Goal: Check status: Check status

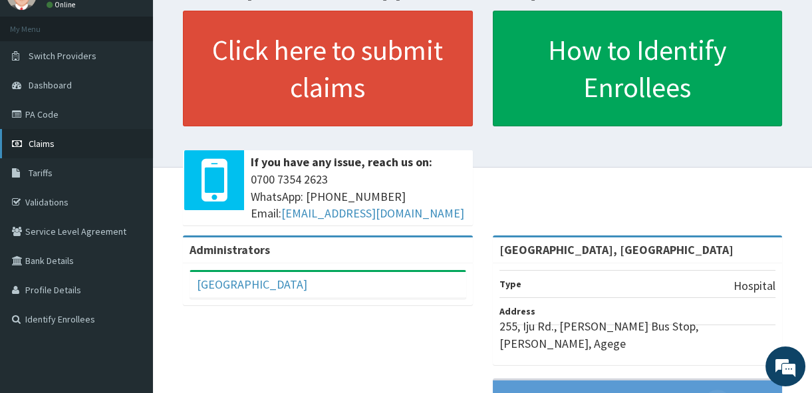
click at [39, 146] on span "Claims" at bounding box center [42, 144] width 26 height 12
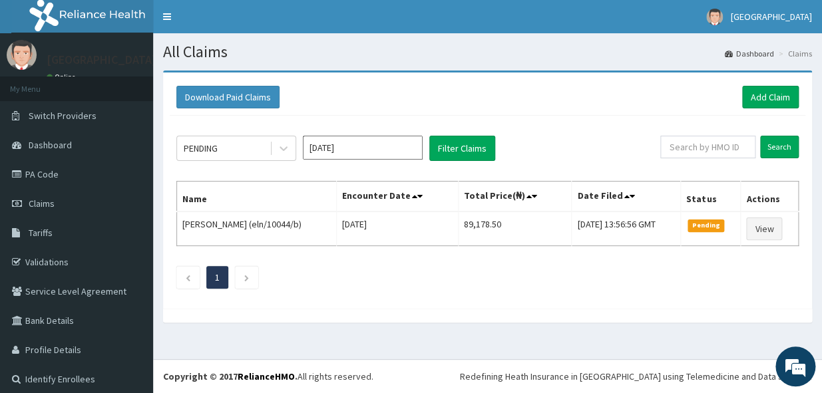
click at [396, 153] on input "[DATE]" at bounding box center [363, 148] width 120 height 24
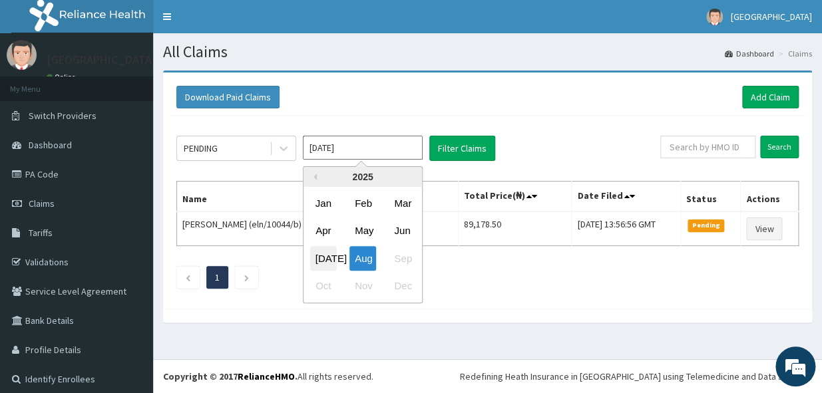
click at [321, 257] on div "Jul" at bounding box center [323, 258] width 27 height 25
type input "Jul 2025"
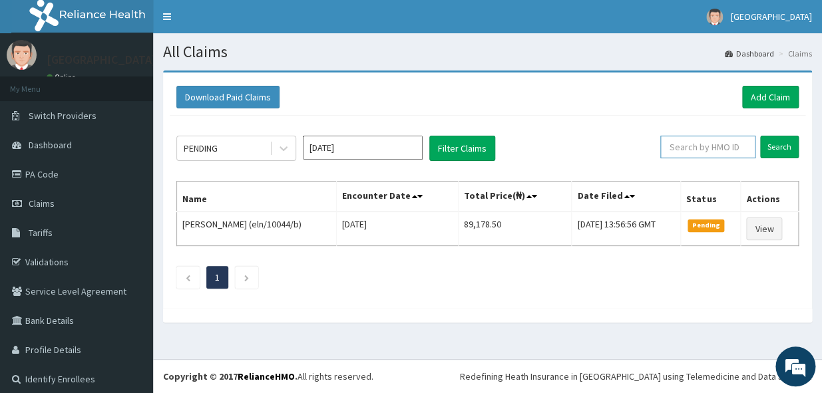
click at [690, 154] on input "text" at bounding box center [707, 147] width 95 height 23
type input "TDP/10739/B"
click at [767, 143] on input "Search" at bounding box center [779, 147] width 39 height 23
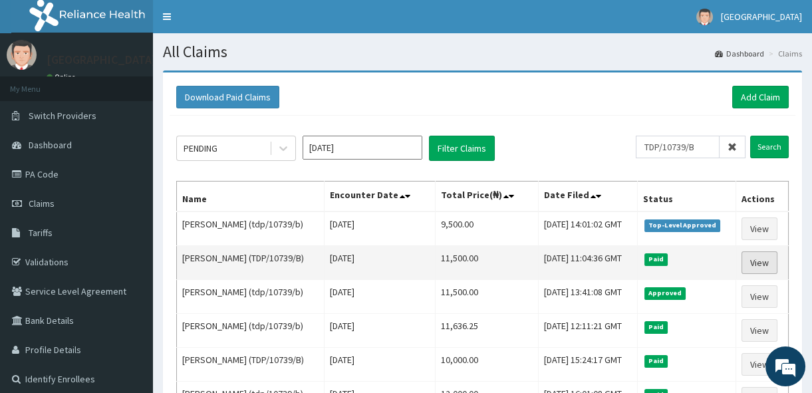
click at [760, 257] on link "View" at bounding box center [760, 262] width 36 height 23
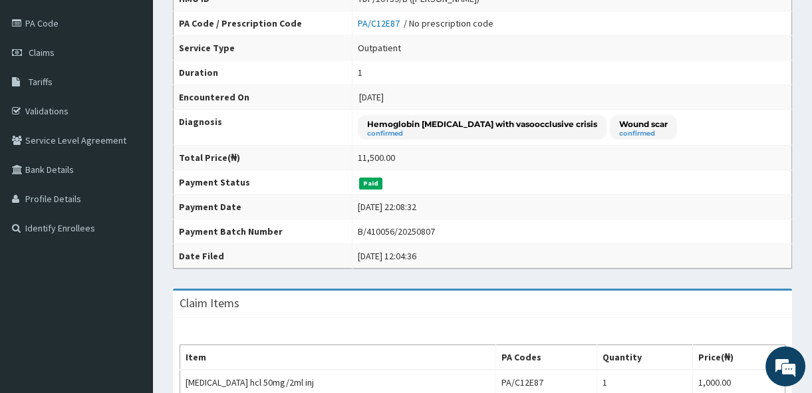
scroll to position [60, 0]
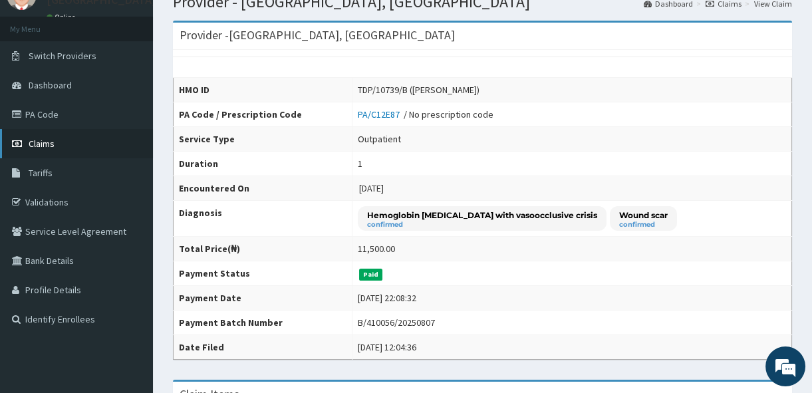
click at [51, 144] on span "Claims" at bounding box center [42, 144] width 26 height 12
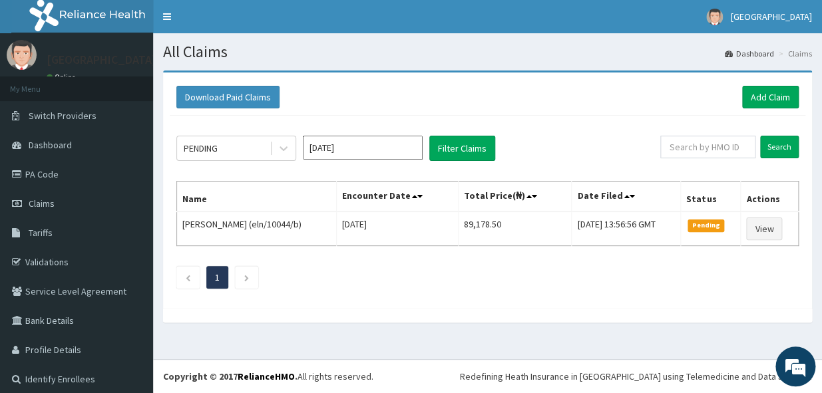
click at [342, 154] on input "[DATE]" at bounding box center [363, 148] width 120 height 24
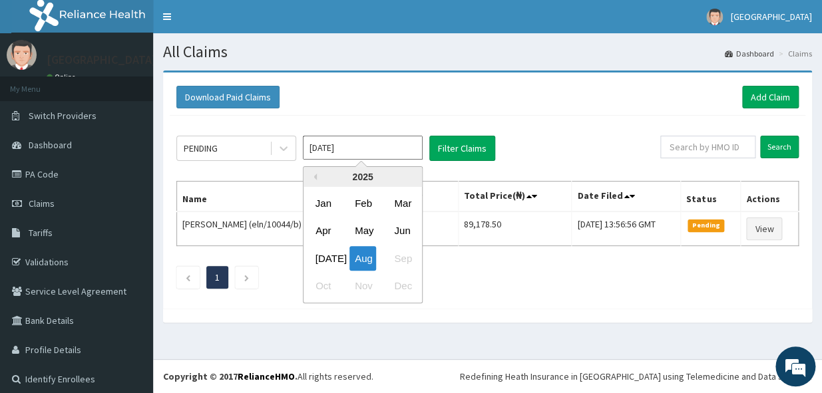
click at [342, 154] on input "Aug 2025" at bounding box center [363, 148] width 120 height 24
click at [321, 250] on div "Jul" at bounding box center [323, 258] width 27 height 25
type input "Jul 2025"
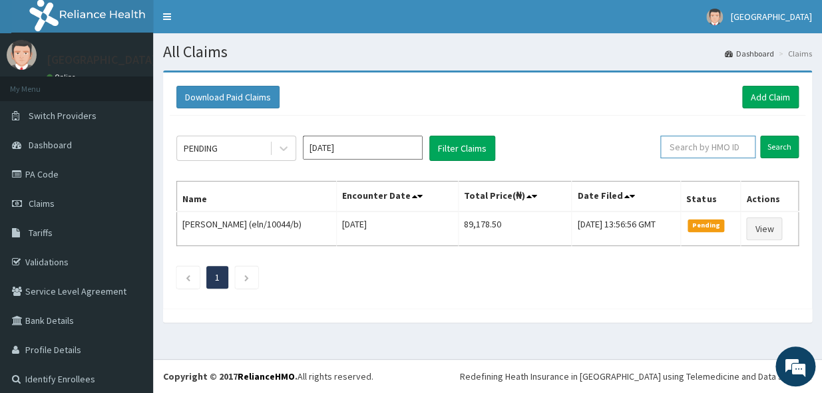
click at [702, 148] on input "text" at bounding box center [707, 147] width 95 height 23
click at [772, 146] on input "Search" at bounding box center [779, 147] width 39 height 23
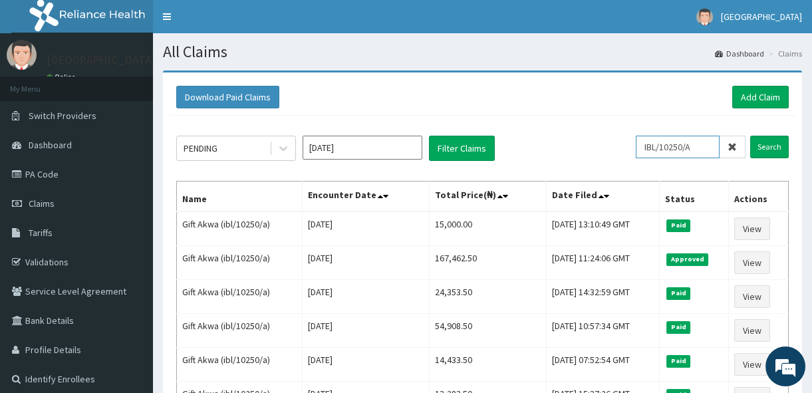
click at [711, 148] on input "IBL/10250/A" at bounding box center [678, 147] width 84 height 23
type input "I"
click at [770, 150] on input "Search" at bounding box center [769, 147] width 39 height 23
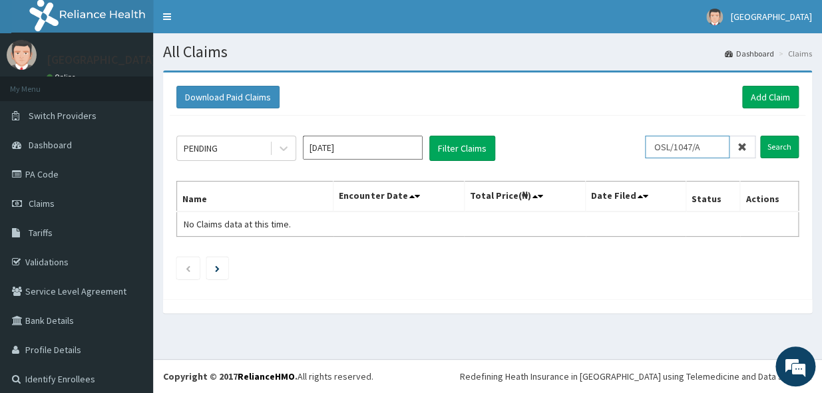
click at [667, 143] on input "OSL/1047/A" at bounding box center [687, 147] width 84 height 23
click at [766, 144] on input "Search" at bounding box center [779, 147] width 39 height 23
click at [710, 152] on input "OSI/1047/A" at bounding box center [687, 147] width 84 height 23
click at [760, 140] on input "Search" at bounding box center [779, 147] width 39 height 23
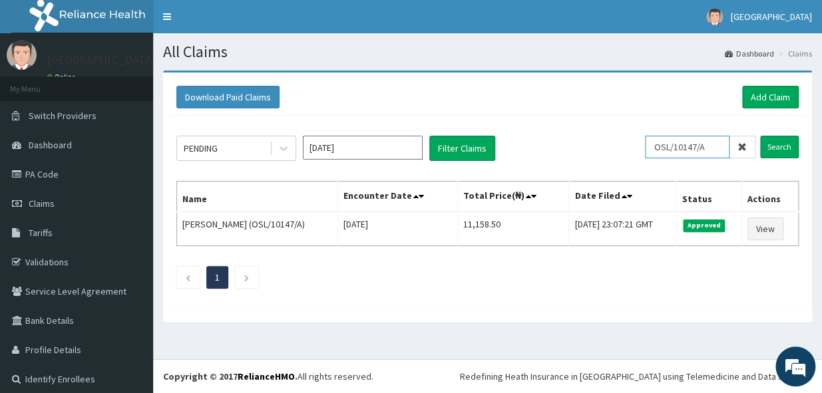
click at [715, 148] on input "OSL/10147/A" at bounding box center [687, 147] width 84 height 23
type input "O"
click at [765, 146] on input "Search" at bounding box center [779, 147] width 39 height 23
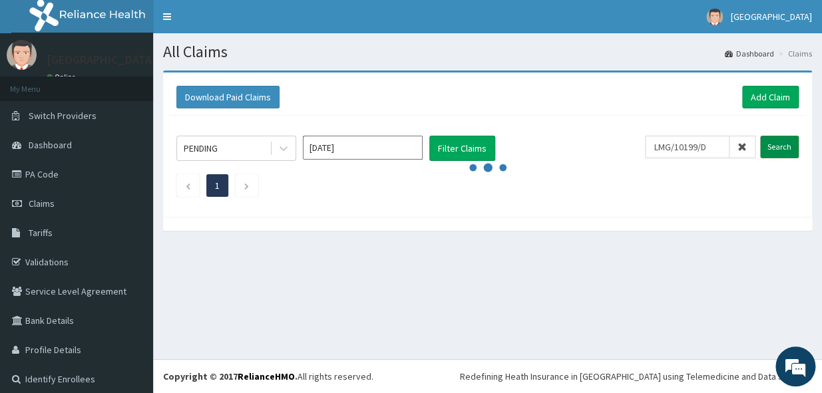
click at [765, 146] on input "Search" at bounding box center [779, 147] width 39 height 23
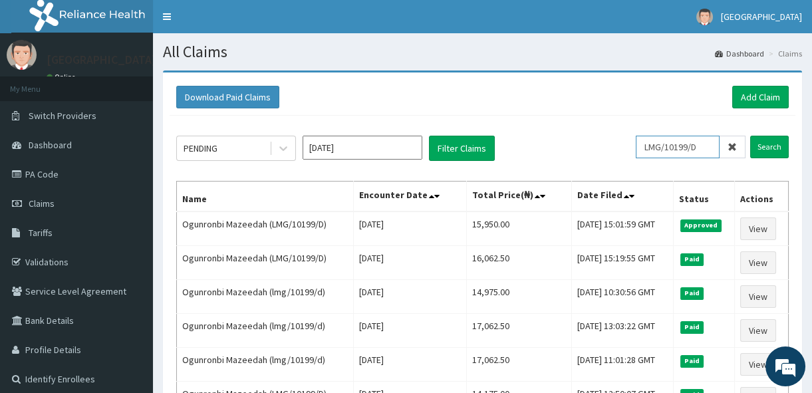
click at [712, 138] on input "LMG/10199/D" at bounding box center [678, 147] width 84 height 23
type input "L"
click at [776, 150] on input "Search" at bounding box center [769, 147] width 39 height 23
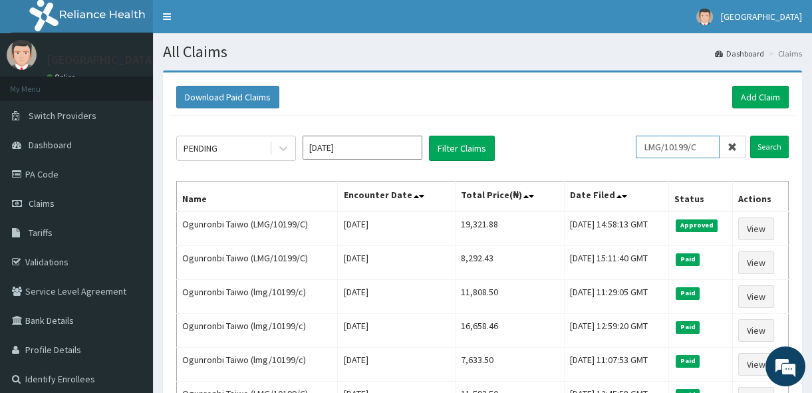
click at [706, 138] on input "LMG/10199/C" at bounding box center [678, 147] width 84 height 23
click at [774, 147] on input "Search" at bounding box center [769, 147] width 39 height 23
click at [717, 142] on input "LMG/10199/B" at bounding box center [678, 147] width 84 height 23
type input "L"
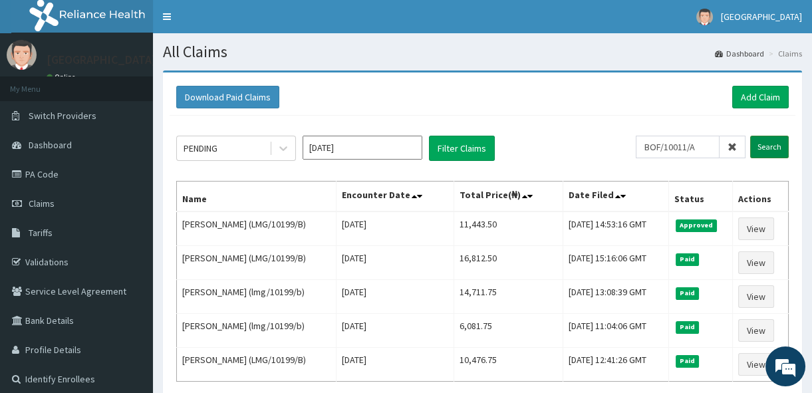
click at [769, 146] on input "Search" at bounding box center [769, 147] width 39 height 23
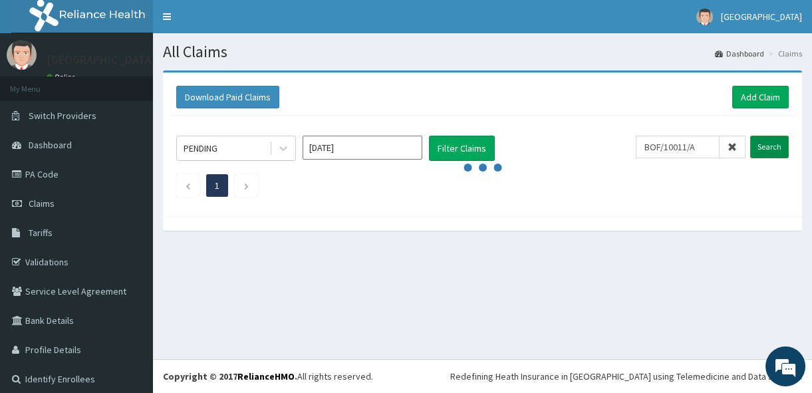
click at [769, 146] on input "Search" at bounding box center [769, 147] width 39 height 23
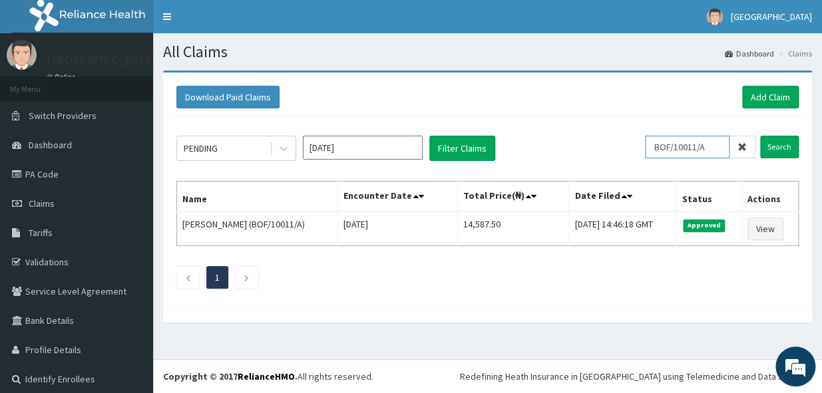
click at [706, 140] on input "BOF/10011/A" at bounding box center [687, 147] width 84 height 23
type input "B"
click at [772, 147] on input "Search" at bounding box center [779, 147] width 39 height 23
click at [718, 147] on input "VTL/10591/A" at bounding box center [687, 147] width 84 height 23
type input "V"
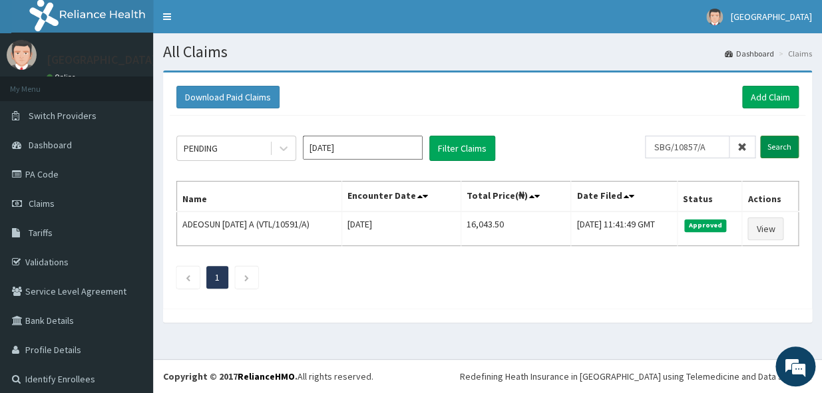
click at [768, 145] on input "Search" at bounding box center [779, 147] width 39 height 23
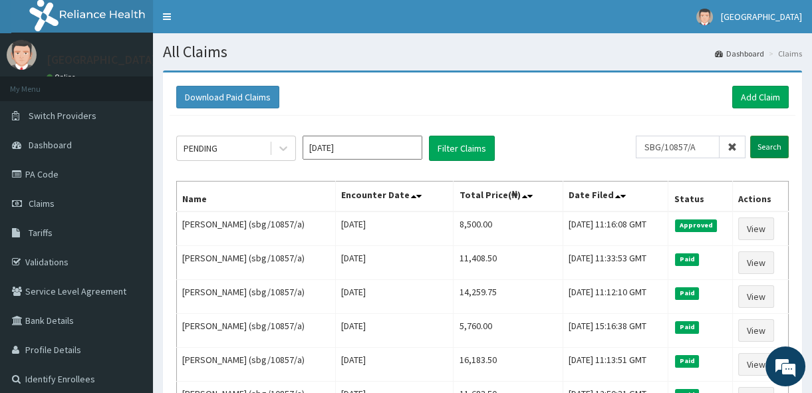
click at [760, 149] on input "Search" at bounding box center [769, 147] width 39 height 23
click at [714, 150] on input "SBG/10857/A" at bounding box center [678, 147] width 84 height 23
type input "S"
click at [760, 146] on input "Search" at bounding box center [769, 147] width 39 height 23
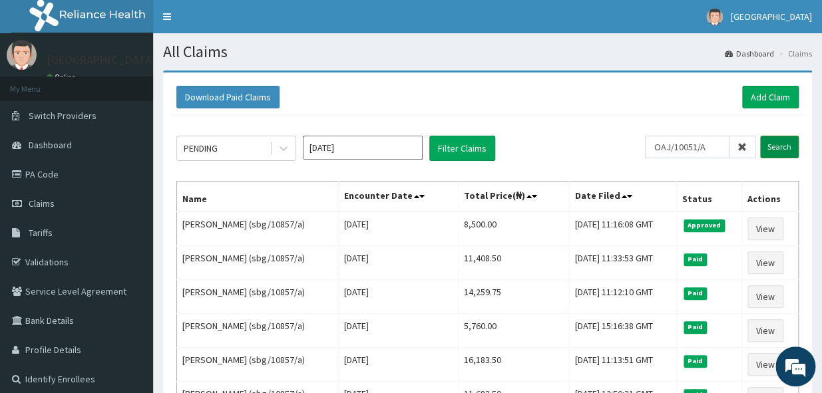
click at [760, 146] on input "Search" at bounding box center [779, 147] width 39 height 23
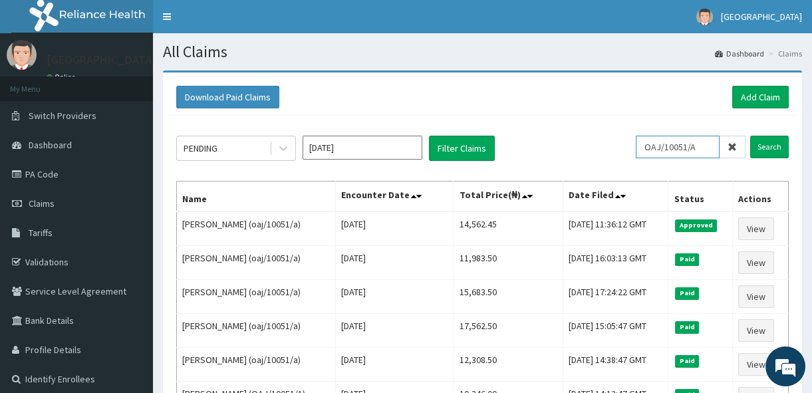
click at [714, 145] on input "OAJ/10051/A" at bounding box center [678, 147] width 84 height 23
type input "O"
click at [762, 151] on input "Search" at bounding box center [769, 147] width 39 height 23
click at [702, 139] on input "CHL/10603/A" at bounding box center [678, 147] width 84 height 23
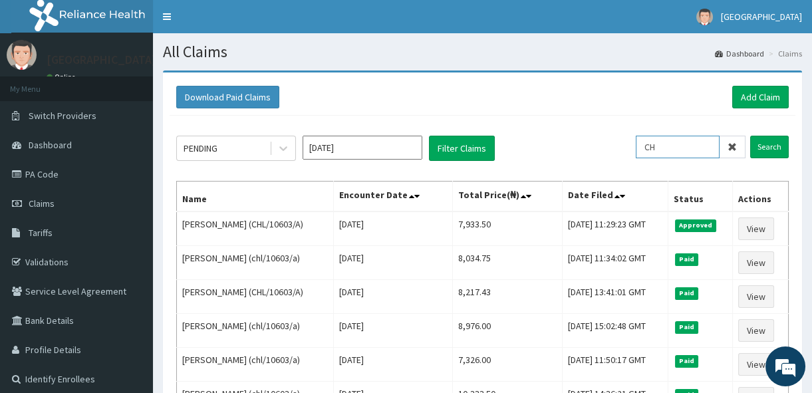
type input "C"
click at [752, 144] on input "Search" at bounding box center [769, 147] width 39 height 23
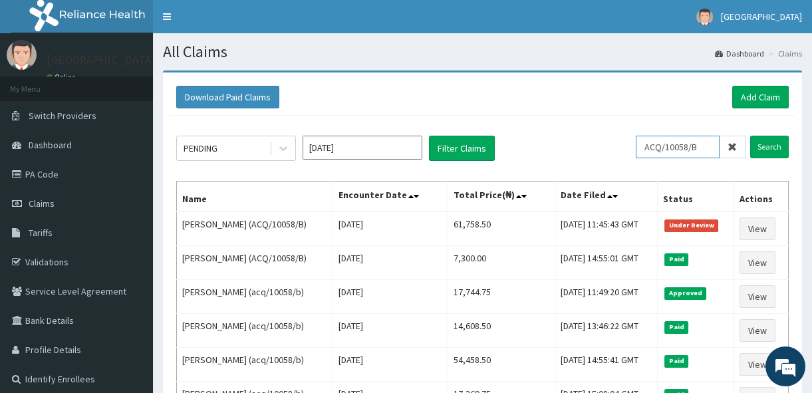
click at [716, 149] on input "ACQ/10058/B" at bounding box center [678, 147] width 84 height 23
type input "A"
click at [770, 140] on input "Search" at bounding box center [769, 147] width 39 height 23
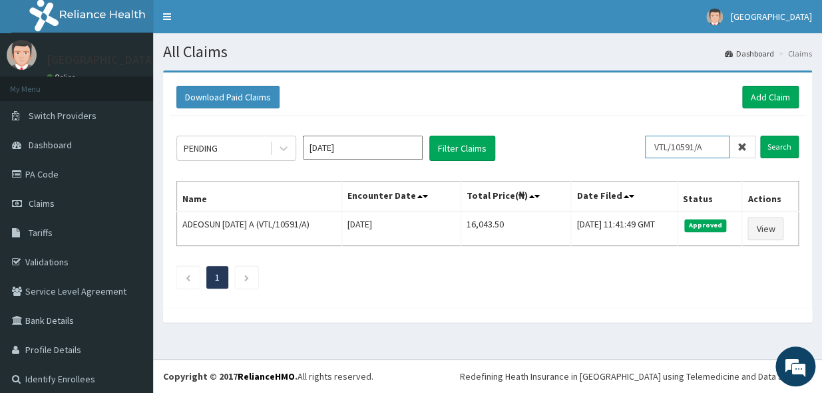
click at [704, 143] on input "VTL/10591/A" at bounding box center [687, 147] width 84 height 23
type input "V"
click at [777, 146] on input "Search" at bounding box center [779, 147] width 39 height 23
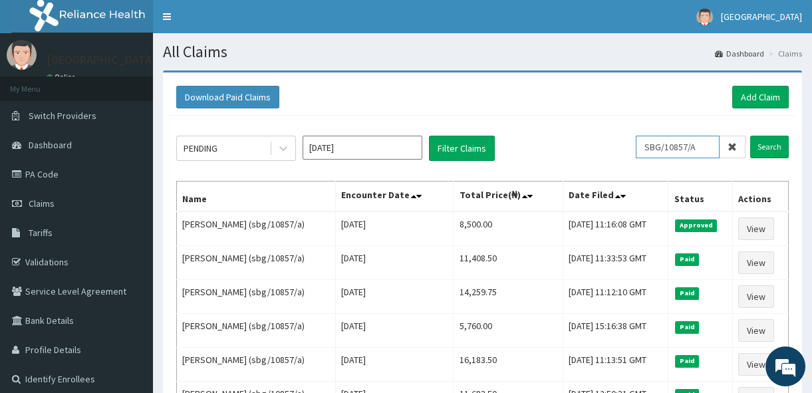
click at [706, 144] on input "SBG/10857/A" at bounding box center [678, 147] width 84 height 23
type input "S"
type input "D"
click at [769, 150] on input "Search" at bounding box center [769, 147] width 39 height 23
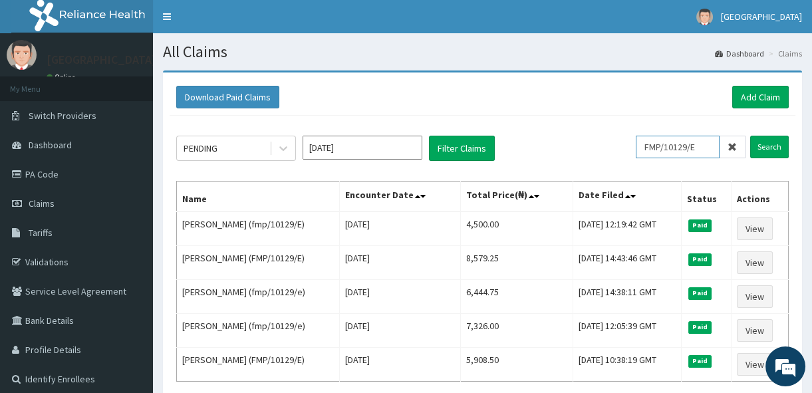
click at [705, 146] on input "FMP/10129/E" at bounding box center [678, 147] width 84 height 23
type input "F"
click at [769, 142] on input "Search" at bounding box center [769, 147] width 39 height 23
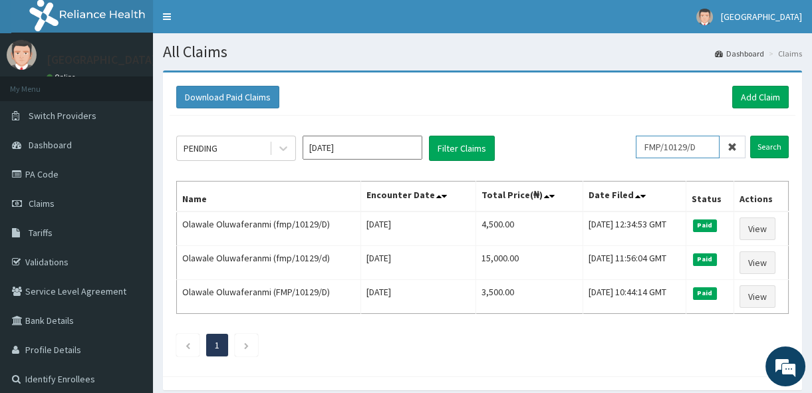
click at [712, 152] on input "FMP/10129/D" at bounding box center [678, 147] width 84 height 23
click at [764, 146] on input "Search" at bounding box center [769, 147] width 39 height 23
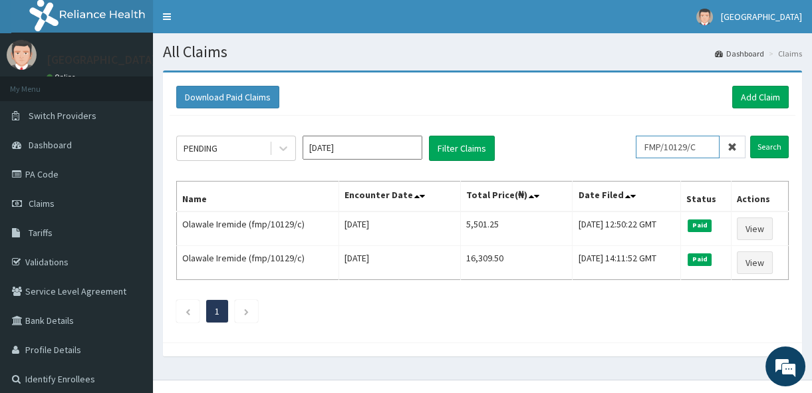
click at [711, 145] on input "FMP/10129/C" at bounding box center [678, 147] width 84 height 23
type input "F"
click at [772, 147] on input "Search" at bounding box center [769, 147] width 39 height 23
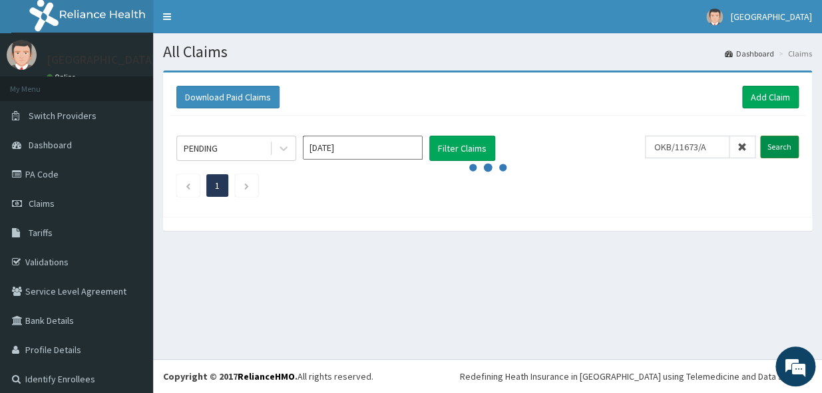
click at [772, 147] on input "Search" at bounding box center [779, 147] width 39 height 23
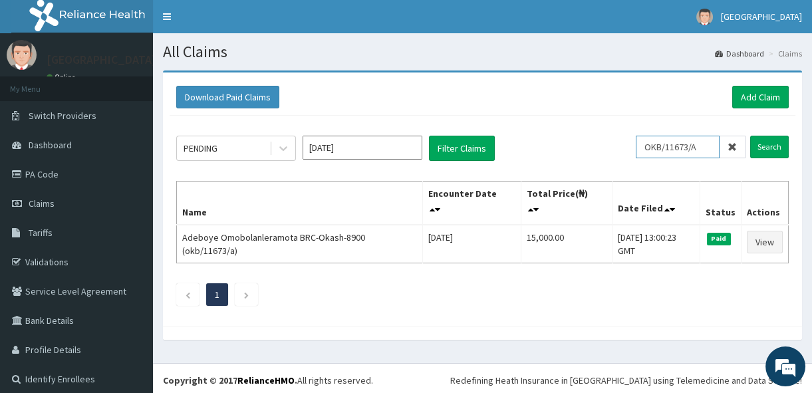
click at [698, 146] on input "OKB/11673/A" at bounding box center [678, 147] width 84 height 23
type input "O"
click at [759, 154] on input "Search" at bounding box center [769, 147] width 39 height 23
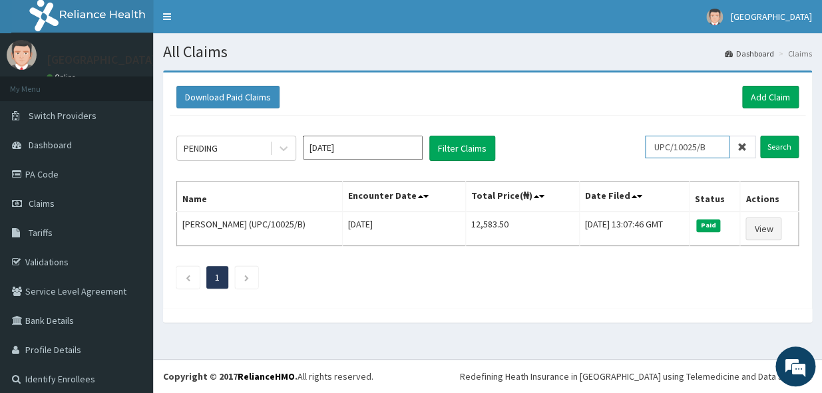
click at [712, 146] on input "UPC/10025/B" at bounding box center [687, 147] width 84 height 23
type input "U"
click at [766, 142] on input "Search" at bounding box center [779, 147] width 39 height 23
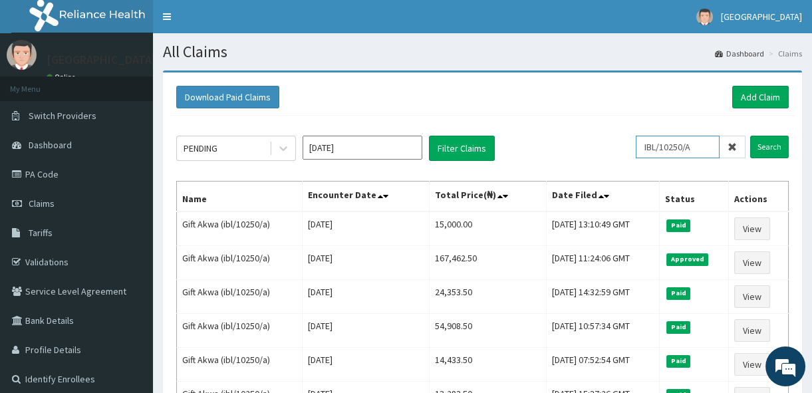
click at [702, 140] on input "IBL/10250/A" at bounding box center [678, 147] width 84 height 23
type input "I"
click at [770, 140] on input "Search" at bounding box center [769, 147] width 39 height 23
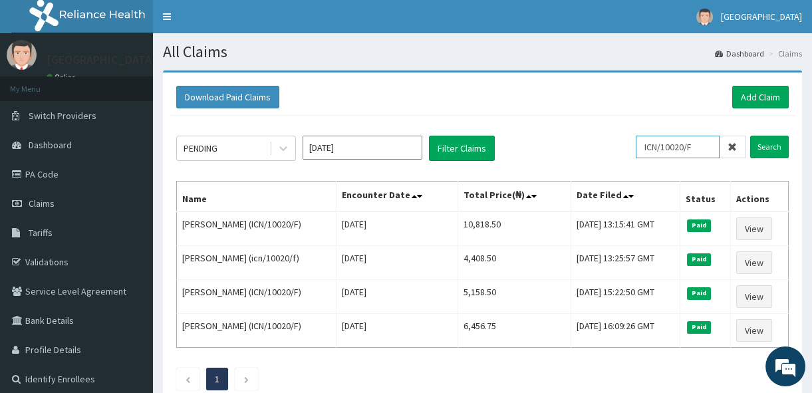
click at [703, 152] on input "ICN/10020/F" at bounding box center [678, 147] width 84 height 23
type input "I"
click at [774, 149] on input "Search" at bounding box center [769, 147] width 39 height 23
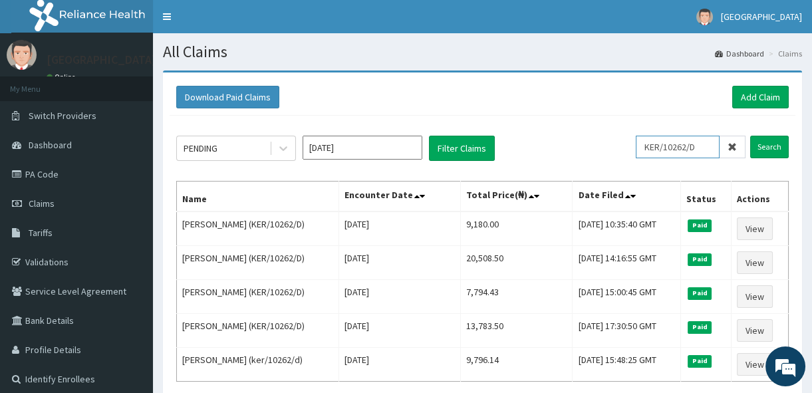
click at [714, 146] on input "KER/10262/D" at bounding box center [678, 147] width 84 height 23
click at [715, 146] on input "KER/10262/D" at bounding box center [678, 147] width 84 height 23
type input "K"
click at [766, 142] on input "Search" at bounding box center [769, 147] width 39 height 23
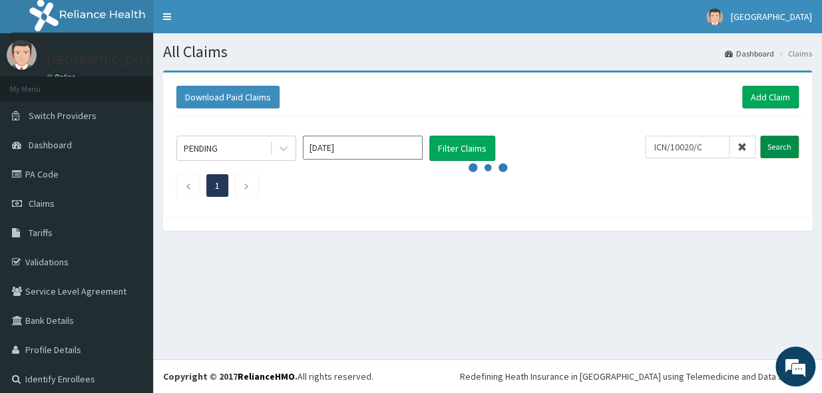
click at [766, 142] on input "Search" at bounding box center [779, 147] width 39 height 23
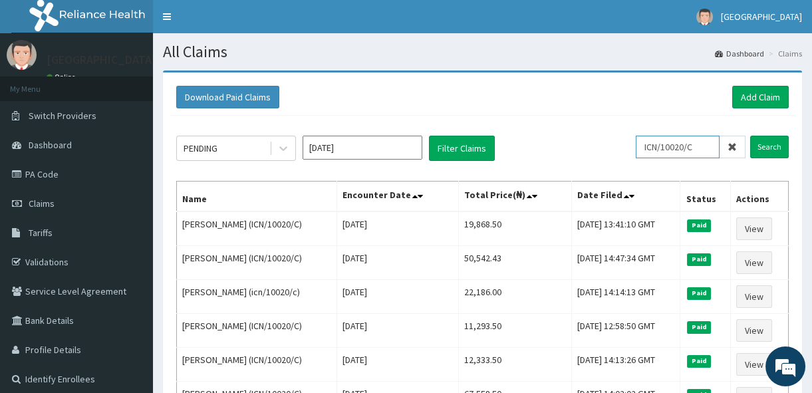
click at [708, 148] on input "ICN/10020/C" at bounding box center [678, 147] width 84 height 23
type input "I"
click at [767, 137] on input "Search" at bounding box center [769, 147] width 39 height 23
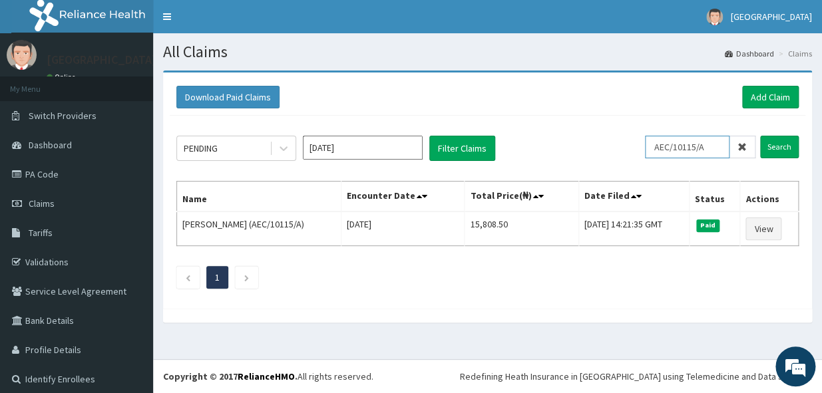
click at [710, 148] on input "AEC/10115/A" at bounding box center [687, 147] width 84 height 23
type input "A"
click at [760, 146] on input "Search" at bounding box center [779, 147] width 39 height 23
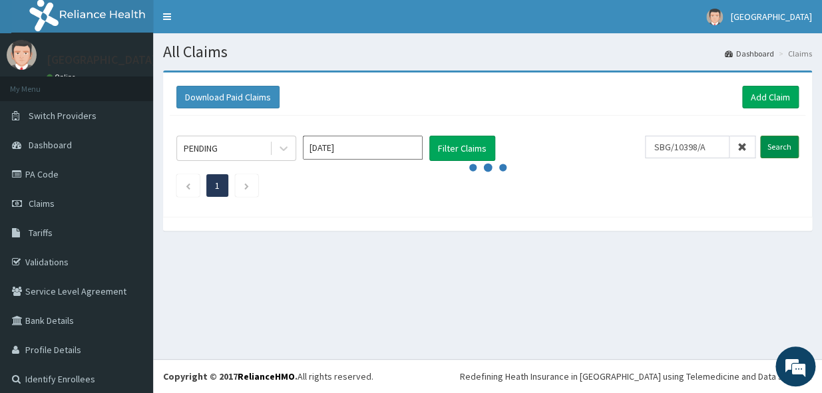
click at [760, 146] on input "Search" at bounding box center [779, 147] width 39 height 23
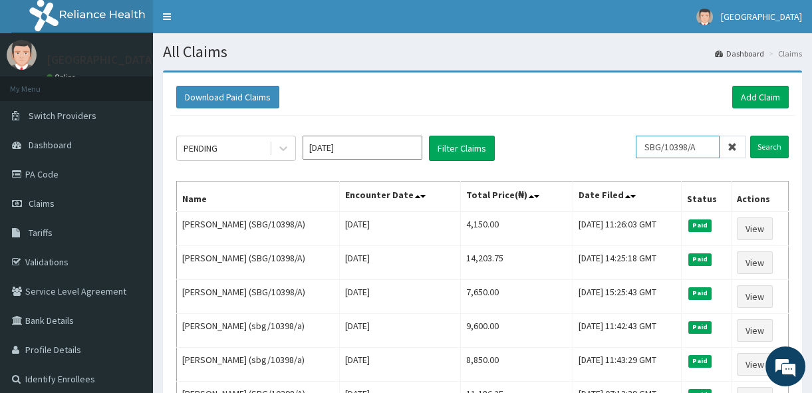
click at [710, 144] on input "SBG/10398/A" at bounding box center [678, 147] width 84 height 23
type input "S"
click at [763, 150] on input "Search" at bounding box center [769, 147] width 39 height 23
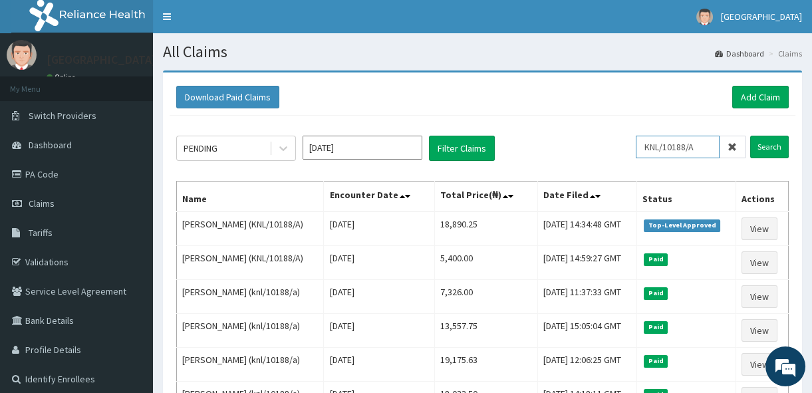
click at [705, 152] on input "KNL/10188/A" at bounding box center [678, 147] width 84 height 23
type input "K"
click at [756, 158] on input "Search" at bounding box center [769, 147] width 39 height 23
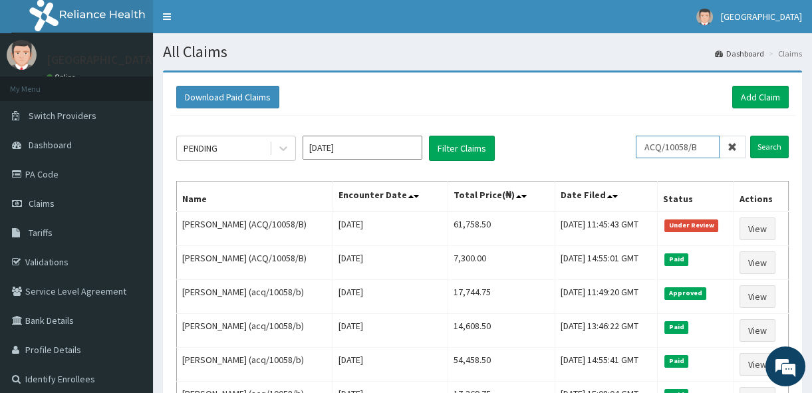
click at [706, 152] on input "ACQ/10058/B" at bounding box center [678, 147] width 84 height 23
click at [773, 148] on input "Search" at bounding box center [769, 147] width 39 height 23
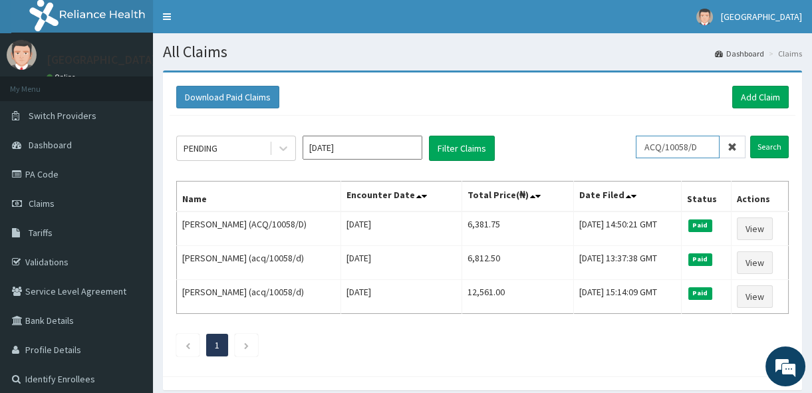
click at [707, 145] on input "ACQ/10058/D" at bounding box center [678, 147] width 84 height 23
click at [765, 146] on input "Search" at bounding box center [769, 147] width 39 height 23
click at [718, 144] on input "ACQ/10058/C" at bounding box center [678, 147] width 84 height 23
type input "A"
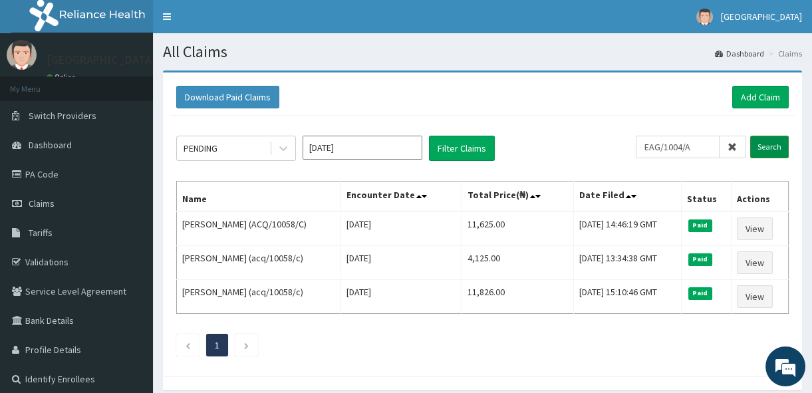
click at [766, 140] on input "Search" at bounding box center [769, 147] width 39 height 23
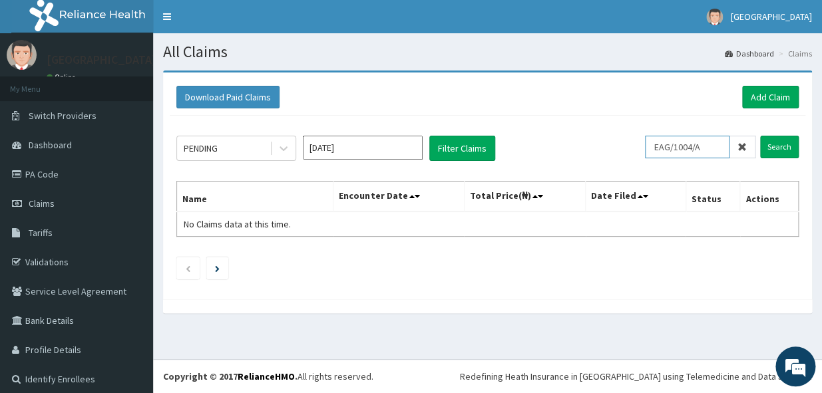
click at [682, 143] on input "EAG/1004/A" at bounding box center [687, 147] width 84 height 23
click at [767, 152] on input "Search" at bounding box center [779, 147] width 39 height 23
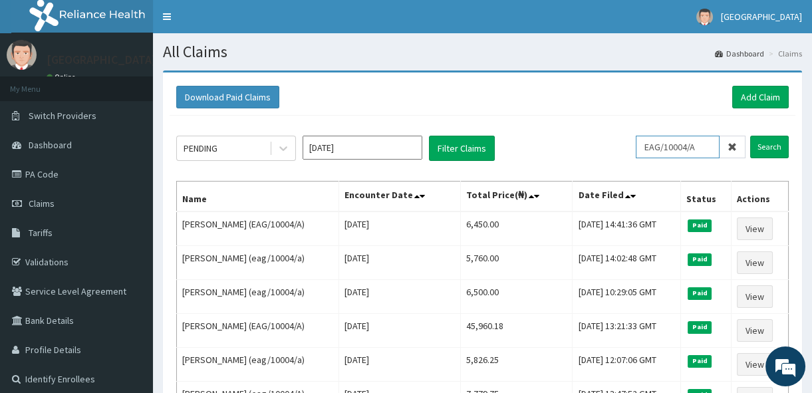
click at [712, 147] on input "EAG/10004/A" at bounding box center [678, 147] width 84 height 23
type input "E"
click at [762, 146] on input "Search" at bounding box center [769, 147] width 39 height 23
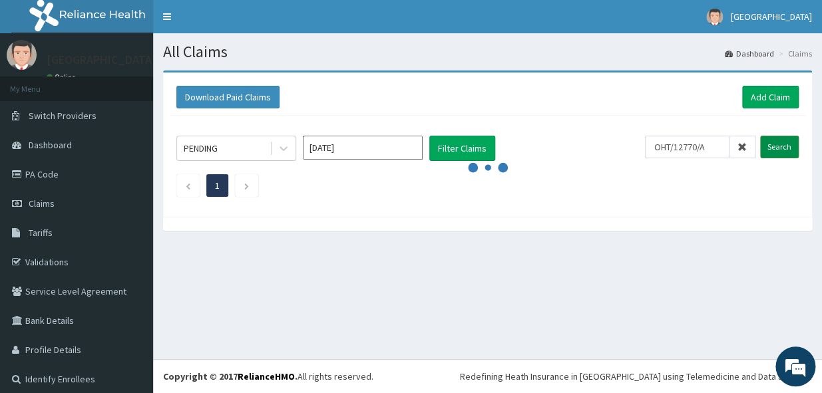
click at [762, 146] on input "Search" at bounding box center [779, 147] width 39 height 23
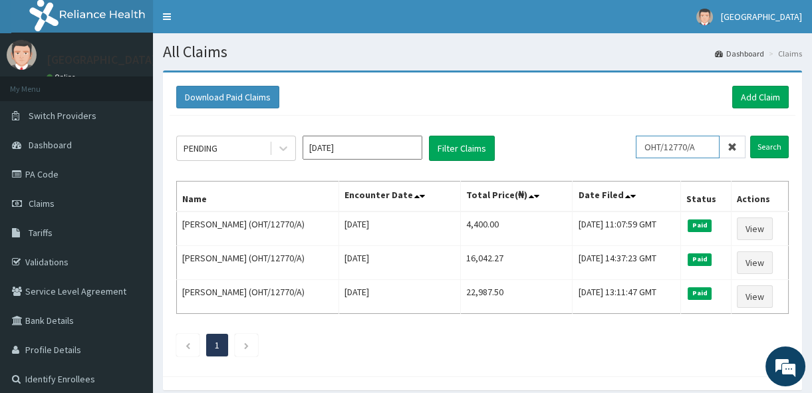
click at [712, 144] on input "OHT/12770/A" at bounding box center [678, 147] width 84 height 23
type input "O"
click at [766, 146] on input "Search" at bounding box center [769, 147] width 39 height 23
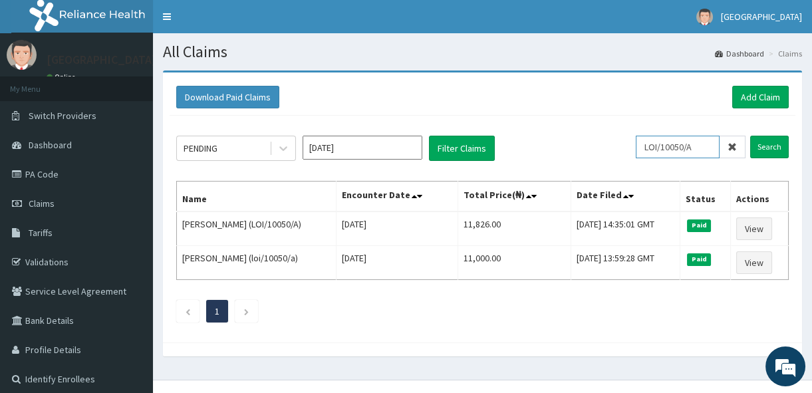
click at [716, 143] on input "LOI/10050/A" at bounding box center [678, 147] width 84 height 23
type input "L"
click at [776, 143] on input "Search" at bounding box center [769, 147] width 39 height 23
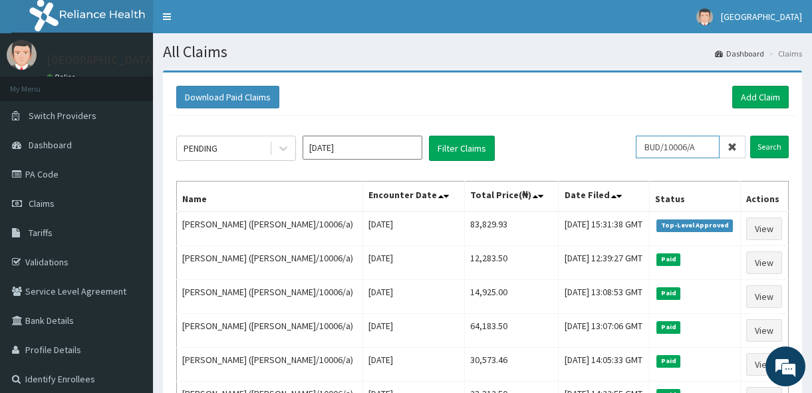
click at [711, 141] on input "BUD/10006/A" at bounding box center [678, 147] width 84 height 23
type input "B"
click at [760, 148] on input "Search" at bounding box center [769, 147] width 39 height 23
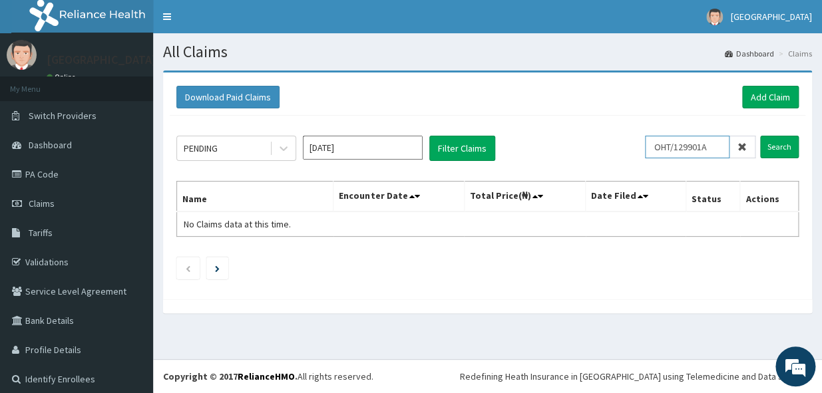
click at [709, 144] on input "OHT/129901A" at bounding box center [687, 147] width 84 height 23
type input "OHT/129901"
click at [768, 140] on input "Search" at bounding box center [779, 147] width 39 height 23
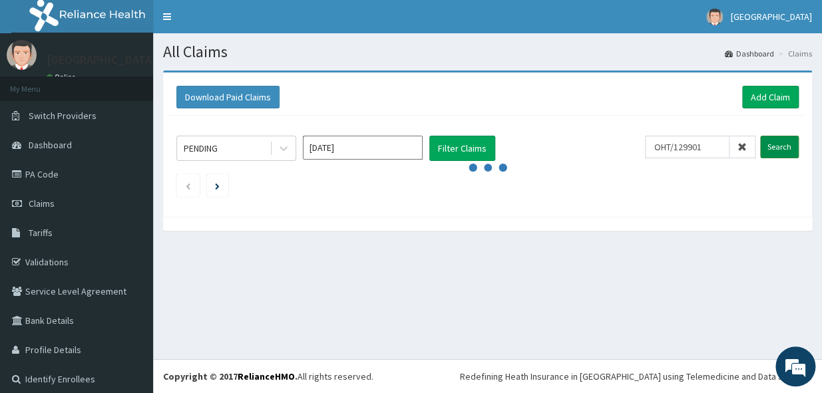
click at [768, 140] on input "Search" at bounding box center [779, 147] width 39 height 23
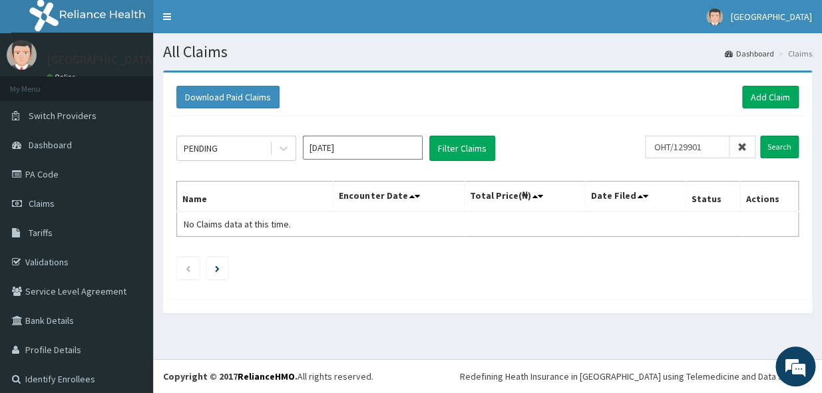
click at [406, 158] on input "Jul 2025" at bounding box center [363, 148] width 120 height 24
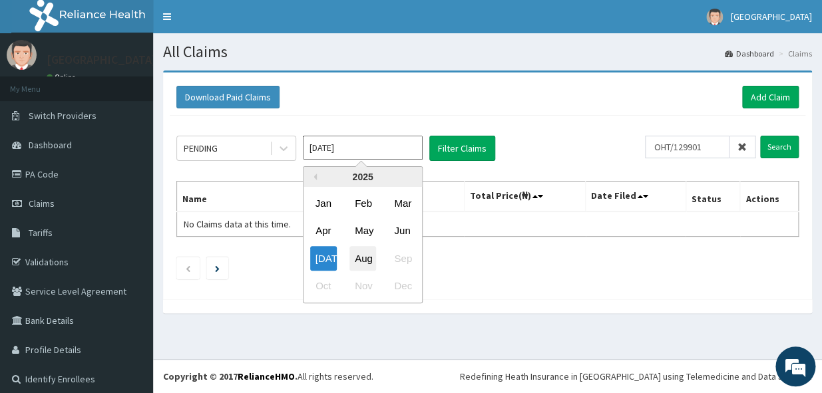
click at [355, 253] on div "Aug" at bounding box center [362, 258] width 27 height 25
type input "[DATE]"
click at [355, 253] on div "PENDING Aug 2025 Previous Year 2025 Jan Feb Mar Apr May Jun Jul Aug Sep Oct Nov…" at bounding box center [487, 204] width 635 height 177
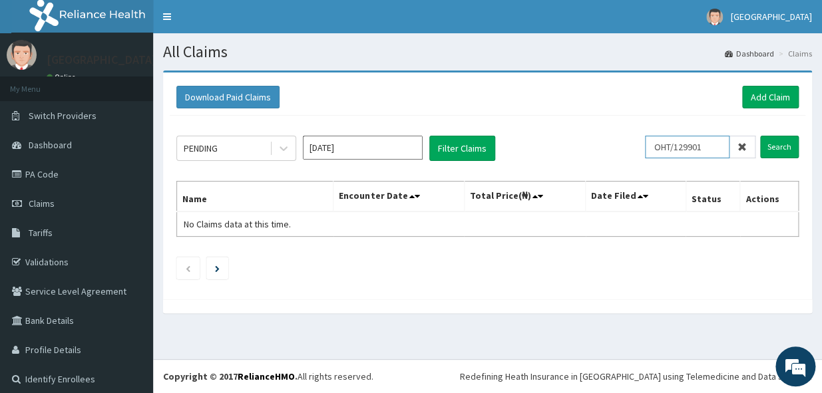
click at [712, 148] on input "OHT/129901" at bounding box center [687, 147] width 84 height 23
click at [765, 147] on input "Search" at bounding box center [779, 147] width 39 height 23
click at [708, 140] on input "OHT/12990IA" at bounding box center [687, 147] width 84 height 23
type input "OHT/129901A"
click at [760, 142] on input "Search" at bounding box center [779, 147] width 39 height 23
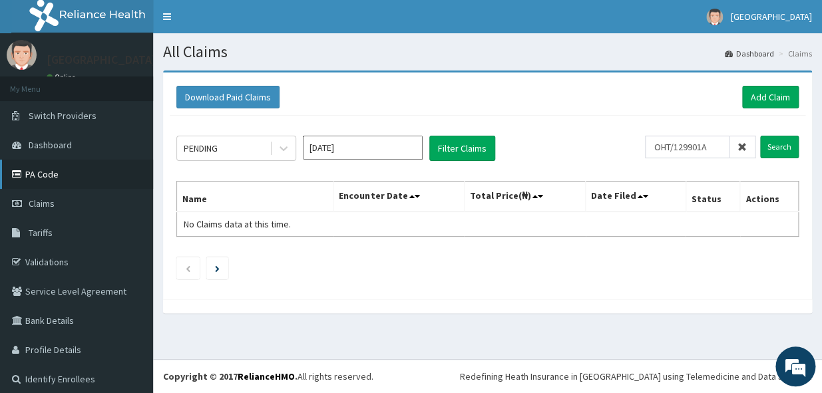
click at [48, 176] on link "PA Code" at bounding box center [76, 174] width 153 height 29
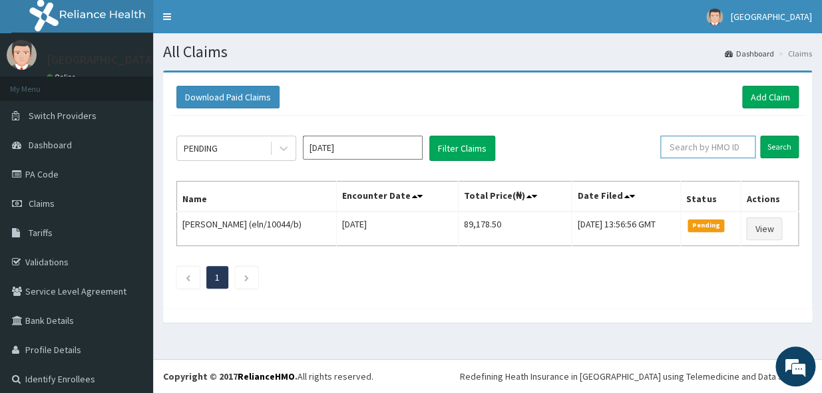
click at [698, 152] on input "text" at bounding box center [707, 147] width 95 height 23
click at [771, 146] on input "Search" at bounding box center [779, 147] width 39 height 23
click at [706, 145] on input "OHT/12990/A" at bounding box center [687, 147] width 84 height 23
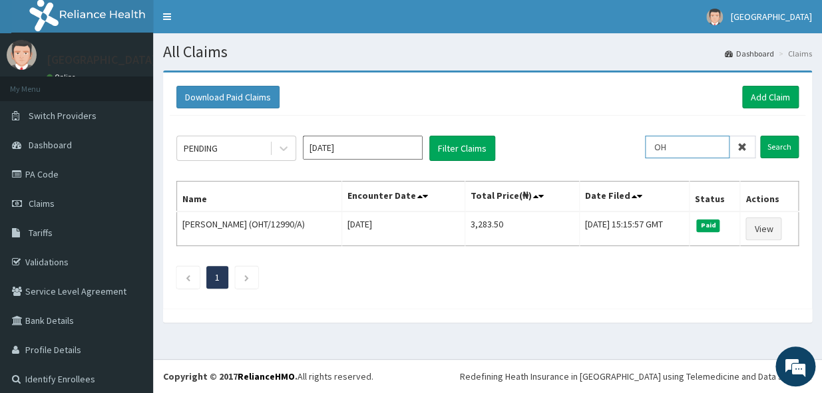
type input "O"
click at [761, 141] on input "Search" at bounding box center [779, 147] width 39 height 23
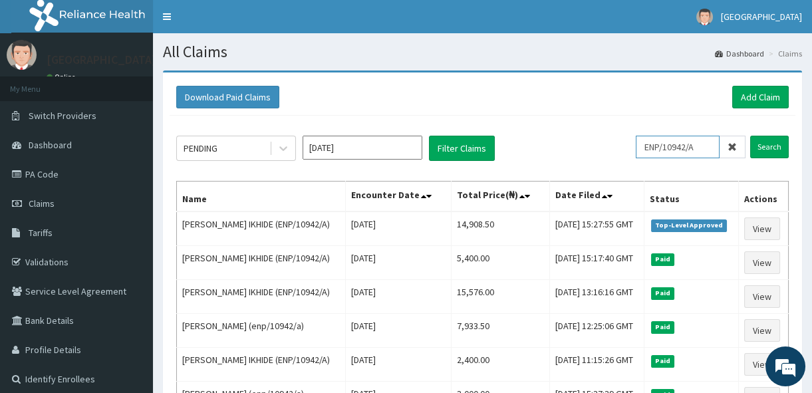
click at [712, 148] on input "ENP/10942/A" at bounding box center [678, 147] width 84 height 23
type input "E"
click at [774, 147] on input "Search" at bounding box center [769, 147] width 39 height 23
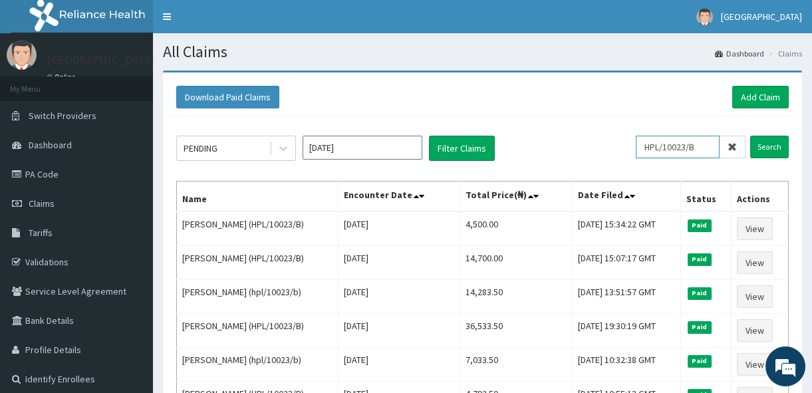
click at [712, 146] on input "HPL/10023/B" at bounding box center [678, 147] width 84 height 23
click at [772, 144] on input "Search" at bounding box center [769, 147] width 39 height 23
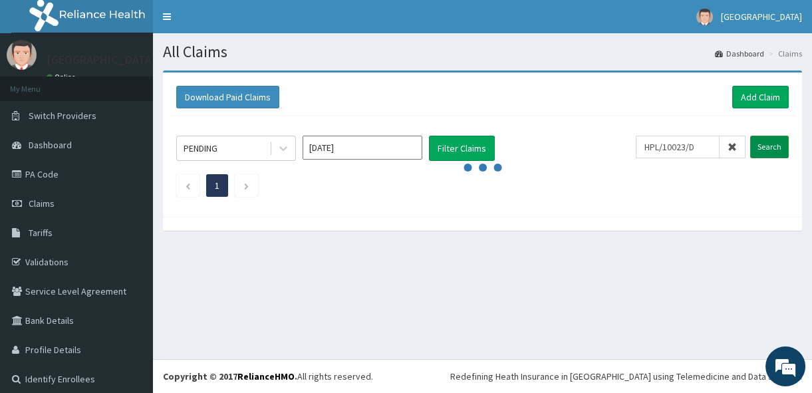
click at [772, 145] on input "Search" at bounding box center [769, 147] width 39 height 23
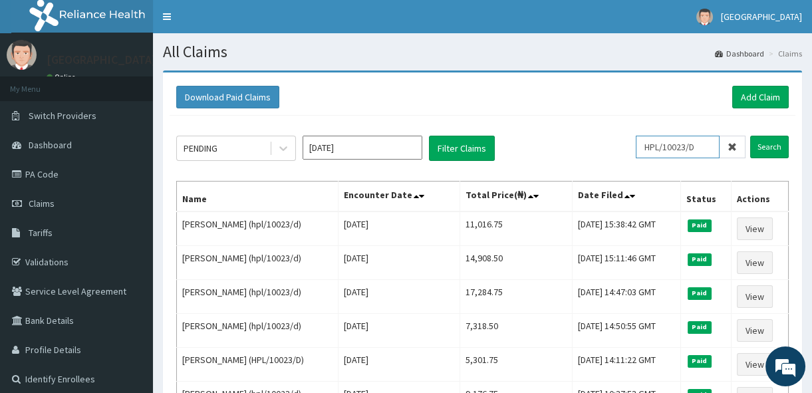
click at [714, 148] on input "HPL/10023/D" at bounding box center [678, 147] width 84 height 23
drag, startPoint x: 714, startPoint y: 148, endPoint x: 714, endPoint y: 155, distance: 7.3
click at [714, 148] on input "HPL/10023/D" at bounding box center [678, 147] width 84 height 23
type input "HPL/10023/C"
click at [754, 150] on input "Search" at bounding box center [769, 147] width 39 height 23
